Goal: Information Seeking & Learning: Learn about a topic

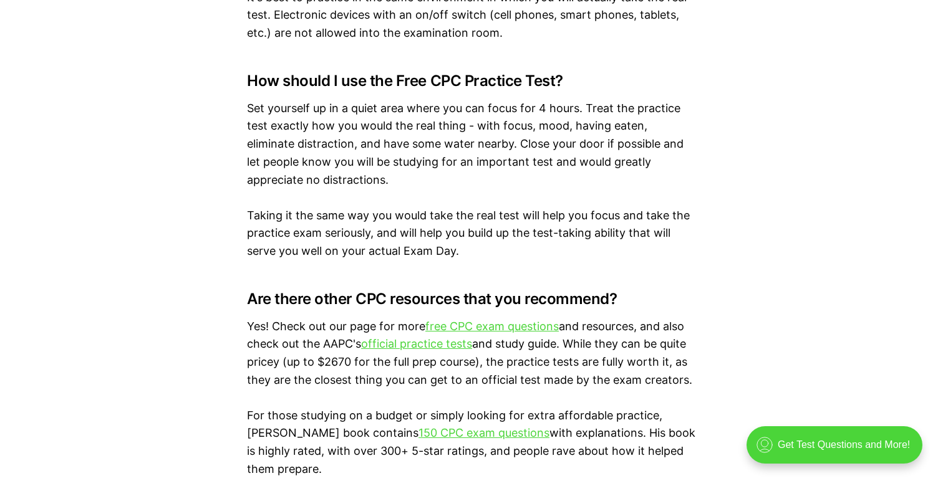
scroll to position [1916, 0]
click at [476, 329] on link "free CPC exam questions" at bounding box center [491, 325] width 133 height 13
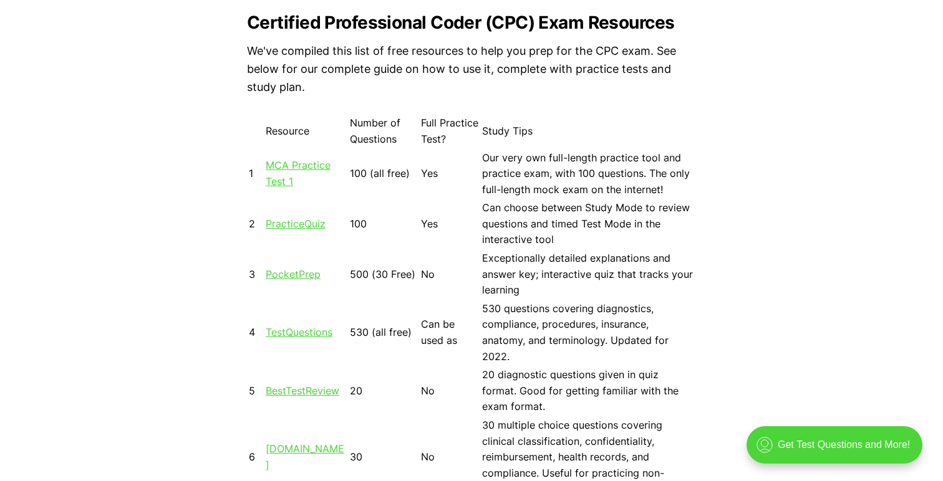
scroll to position [1110, 0]
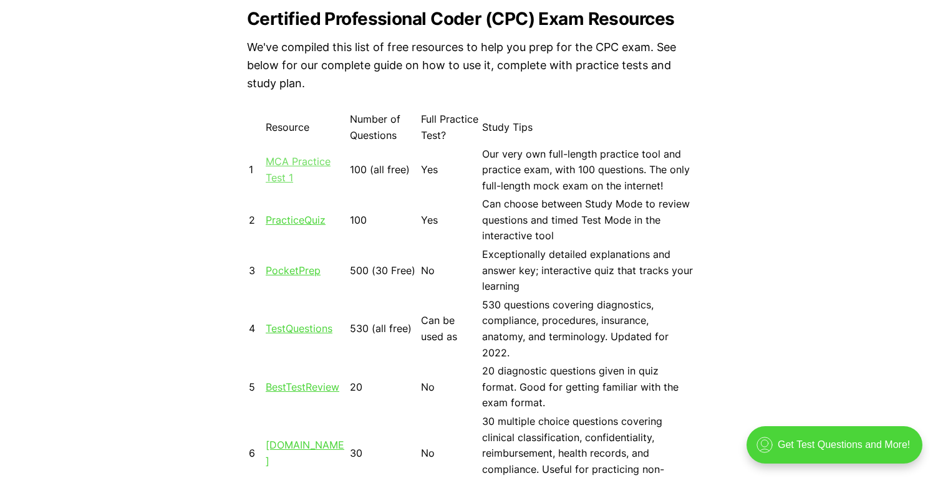
click at [284, 161] on link "MCA Practice Test 1" at bounding box center [298, 169] width 65 height 29
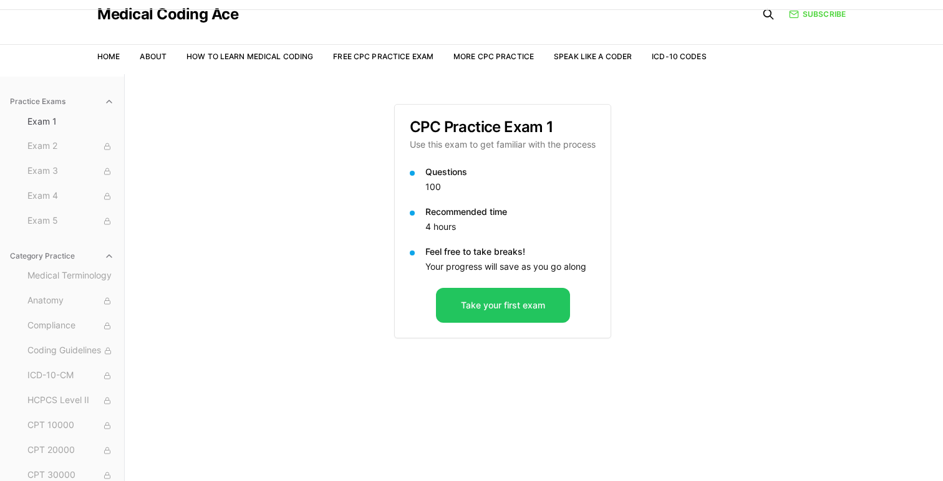
scroll to position [46, 0]
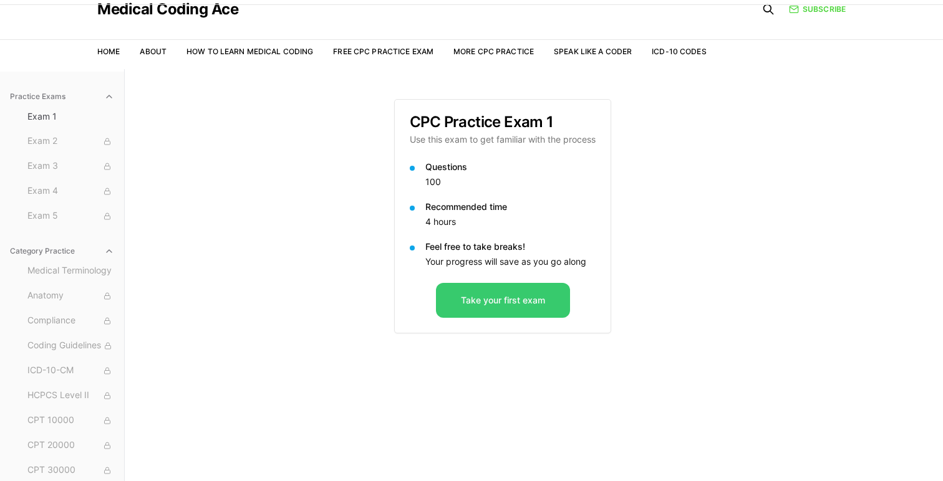
click at [489, 301] on button "Take your first exam" at bounding box center [503, 300] width 134 height 35
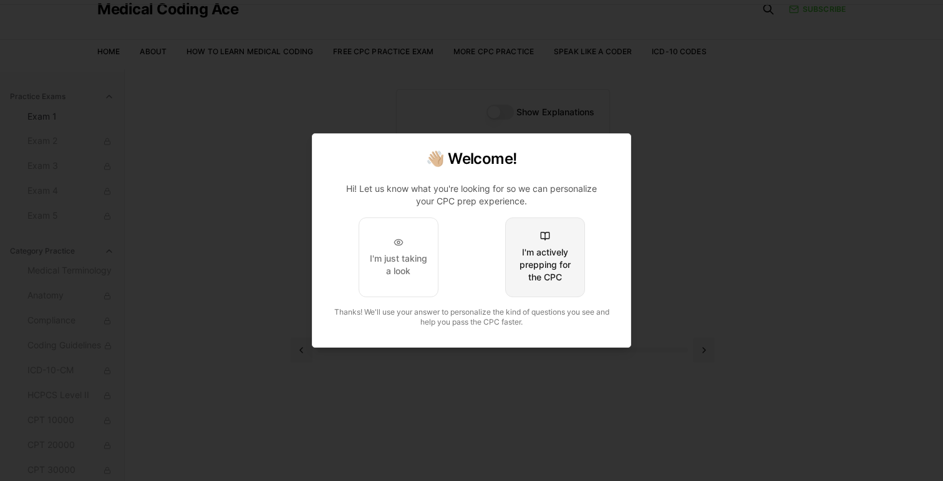
click at [521, 282] on div "I'm actively prepping for the CPC" at bounding box center [545, 264] width 59 height 37
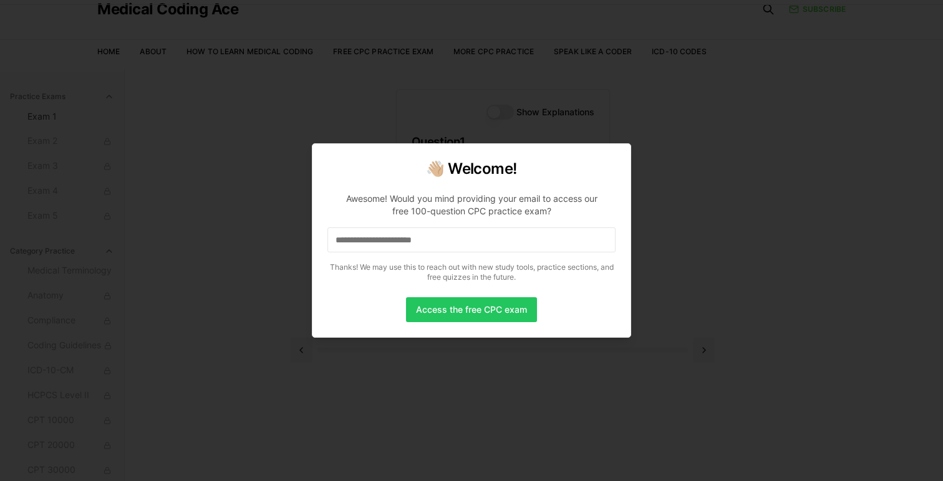
click at [472, 238] on input at bounding box center [471, 240] width 288 height 25
click at [448, 308] on button "Access the free CPC exam" at bounding box center [471, 309] width 131 height 25
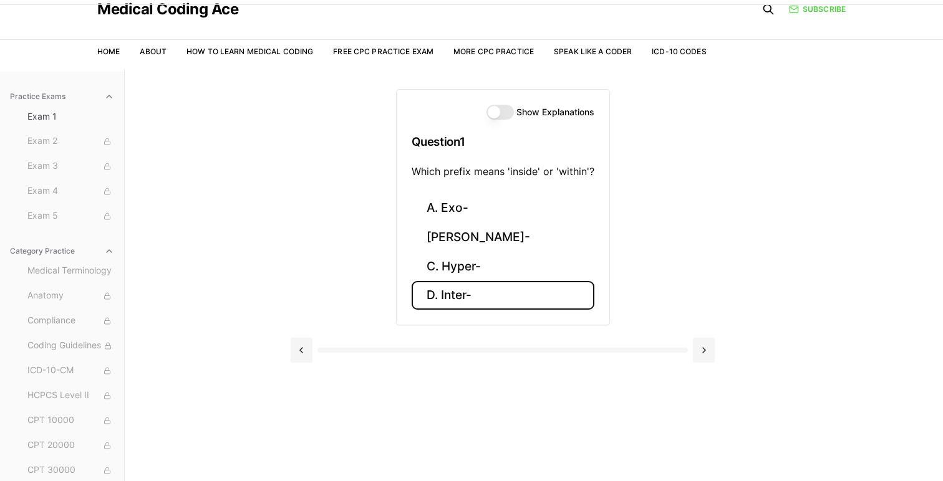
click at [446, 304] on button "D. Inter-" at bounding box center [502, 295] width 183 height 29
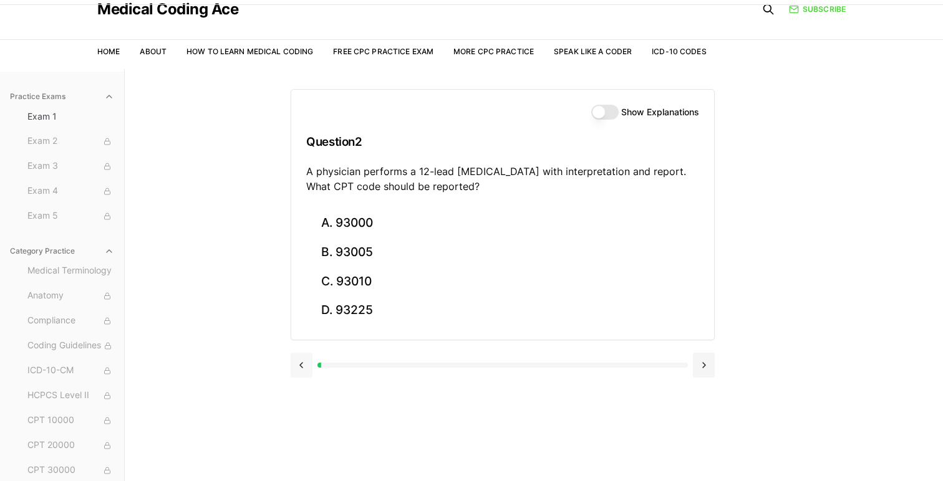
click at [299, 364] on button at bounding box center [302, 365] width 22 height 25
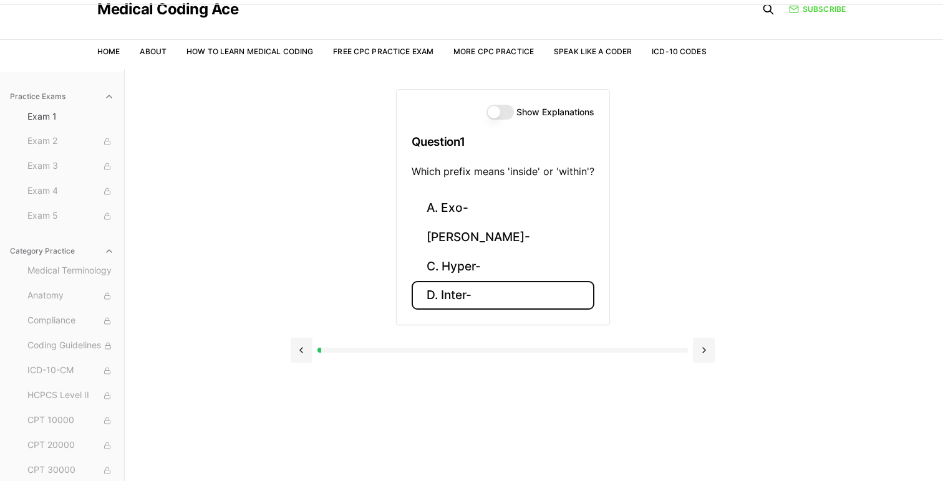
click at [502, 109] on button "Show Explanations" at bounding box center [499, 112] width 27 height 15
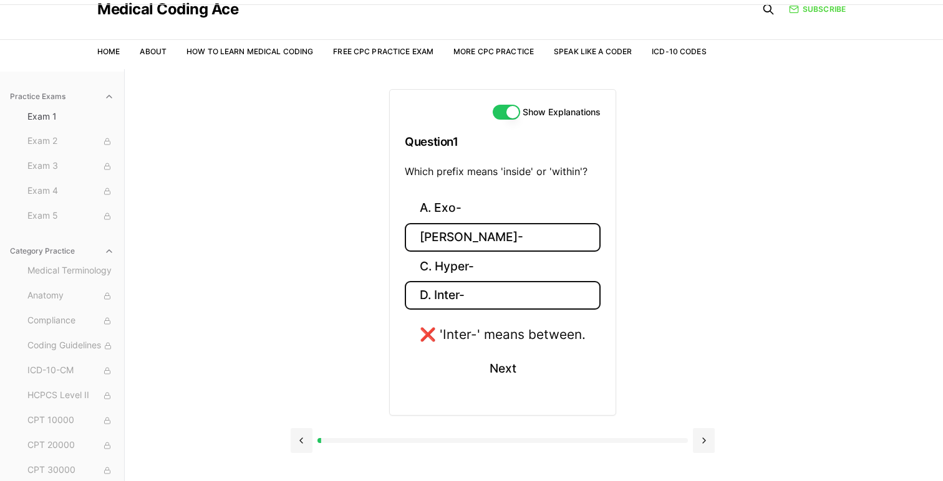
click at [457, 228] on button "[PERSON_NAME]-" at bounding box center [503, 237] width 196 height 29
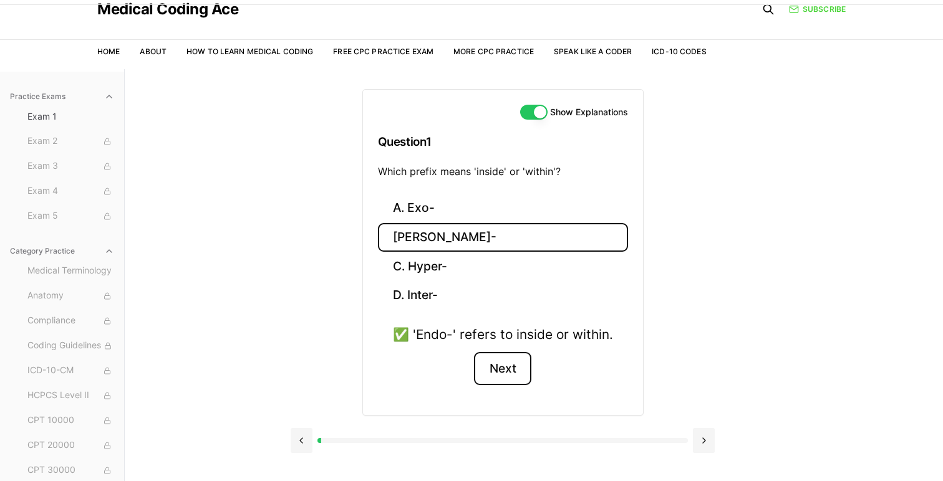
click at [499, 360] on button "Next" at bounding box center [502, 369] width 57 height 34
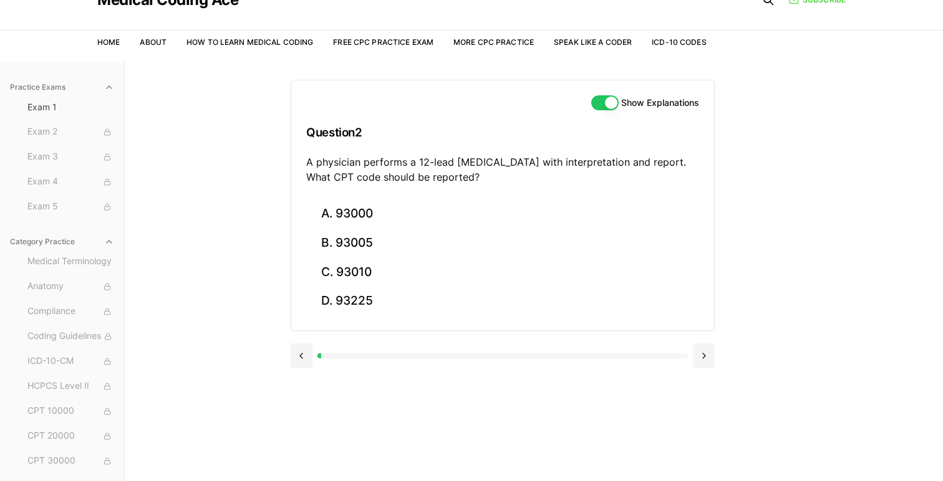
scroll to position [54, 0]
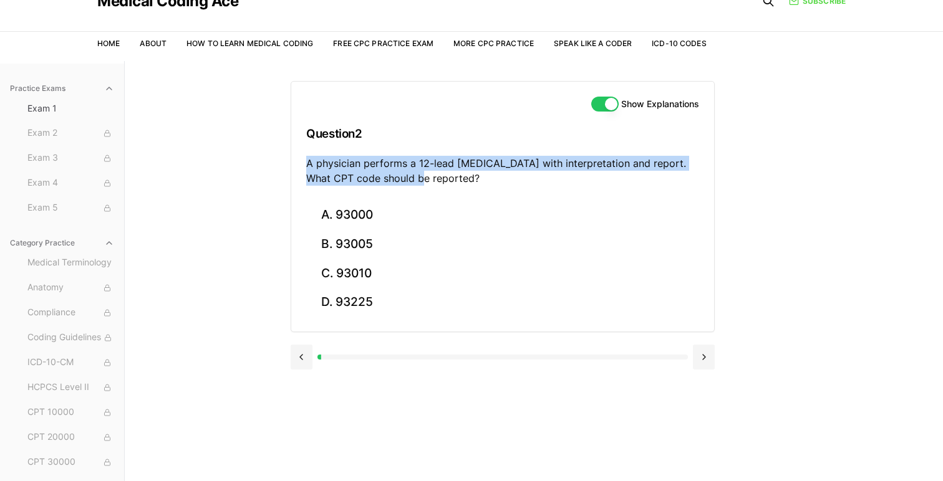
drag, startPoint x: 302, startPoint y: 162, endPoint x: 407, endPoint y: 176, distance: 105.6
click at [411, 178] on div "Show Explanations Question 2 A physician performs a 12-lead [MEDICAL_DATA] with…" at bounding box center [502, 141] width 423 height 119
copy p "A physician performs a 12-lead [MEDICAL_DATA] with interpretation and report. W…"
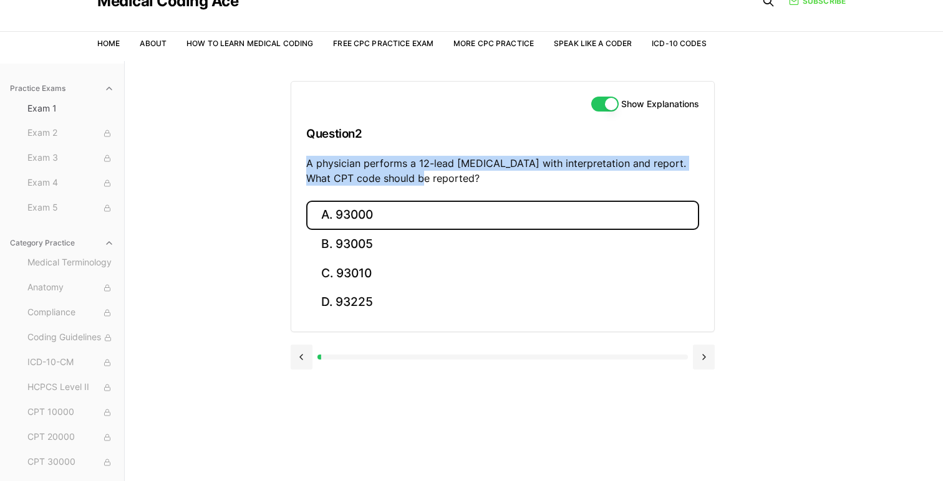
click at [319, 214] on button "A. 93000" at bounding box center [502, 215] width 393 height 29
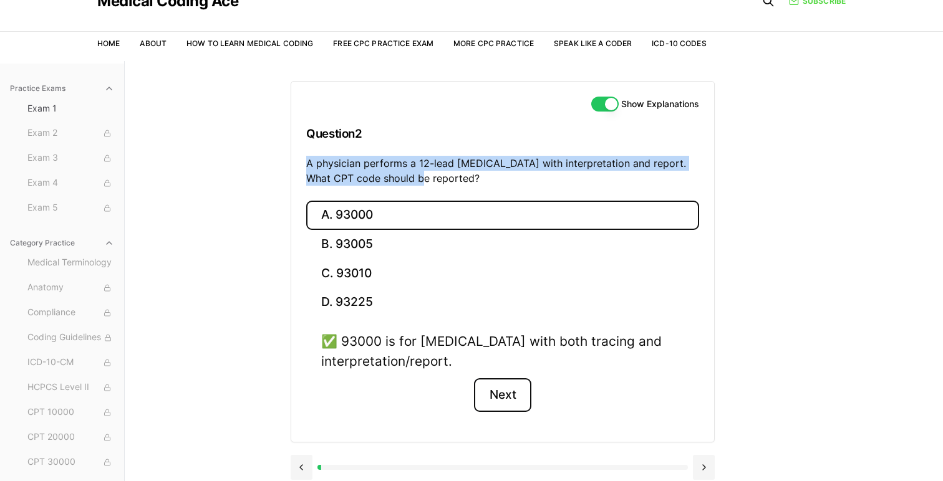
click at [512, 396] on button "Next" at bounding box center [502, 395] width 57 height 34
